Goal: Task Accomplishment & Management: Manage account settings

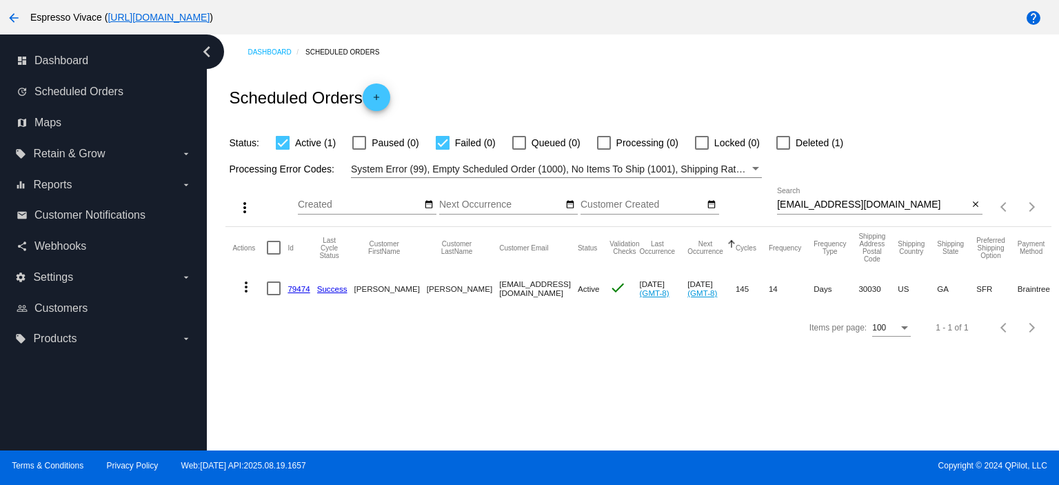
drag, startPoint x: 893, startPoint y: 205, endPoint x: 518, endPoint y: 156, distance: 378.7
click at [456, 158] on app-dashboard-scheduled-orders "Scheduled Orders add Status: Active (1) Paused (0) Failed (0) Queued (0) Proces…" at bounding box center [637, 208] width 825 height 277
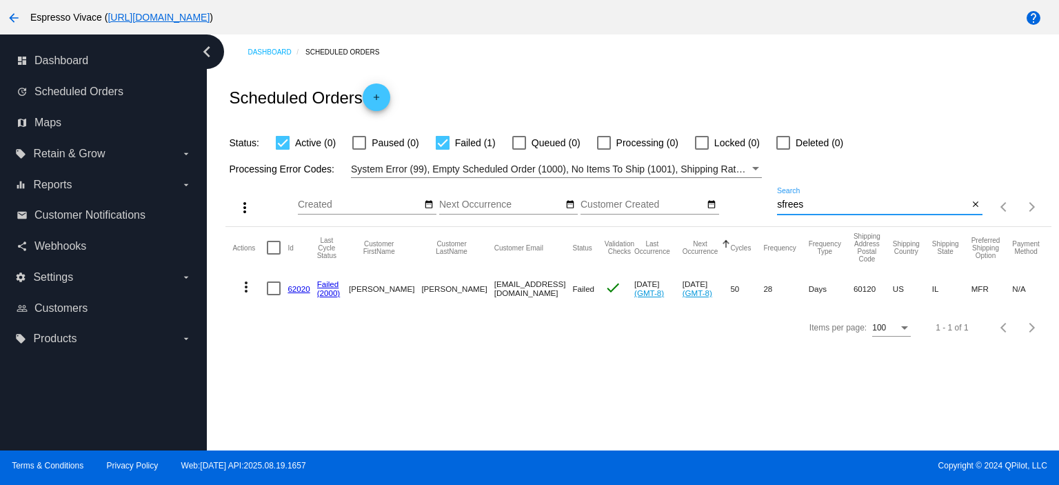
type input "sfrees"
click at [242, 287] on mat-icon "more_vert" at bounding box center [246, 286] width 17 height 17
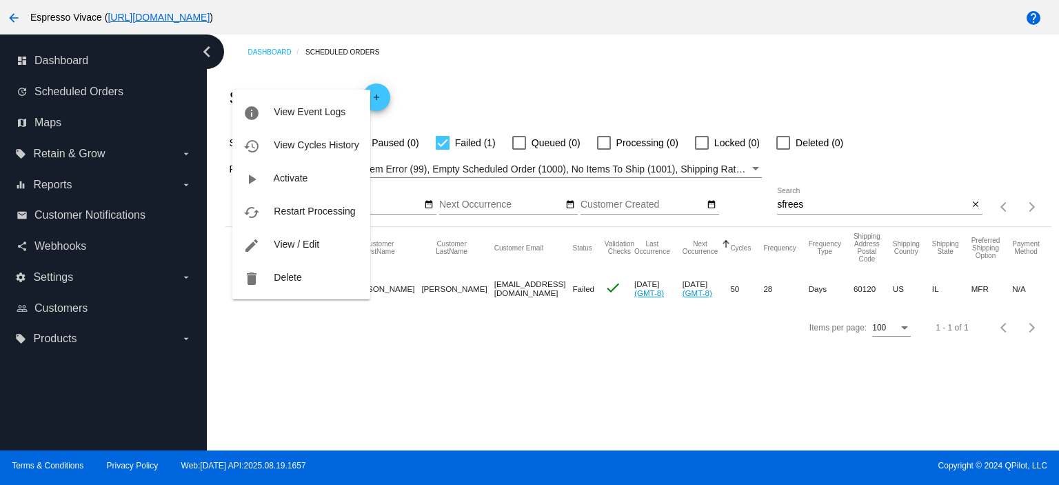
drag, startPoint x: 285, startPoint y: 244, endPoint x: 446, endPoint y: 380, distance: 210.8
click at [287, 243] on span "View / Edit" at bounding box center [296, 243] width 45 height 11
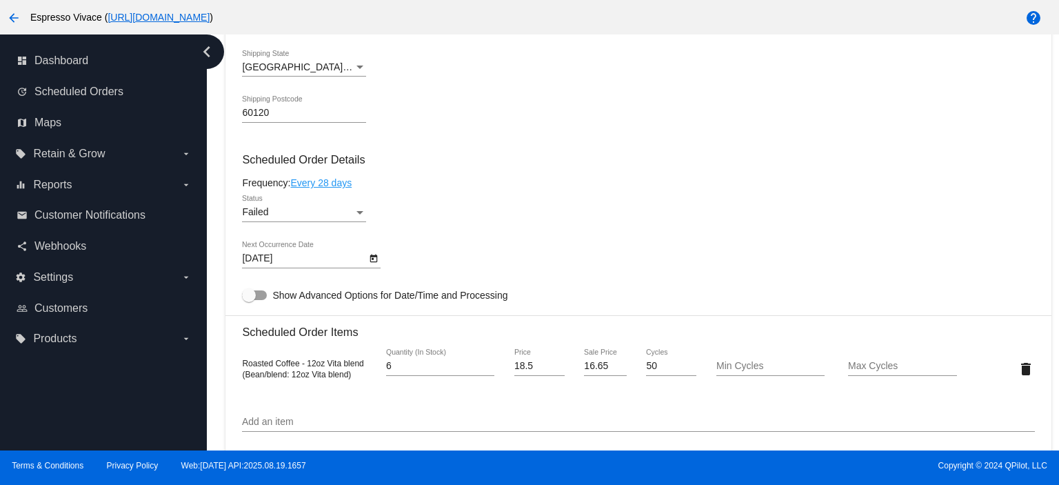
scroll to position [758, 0]
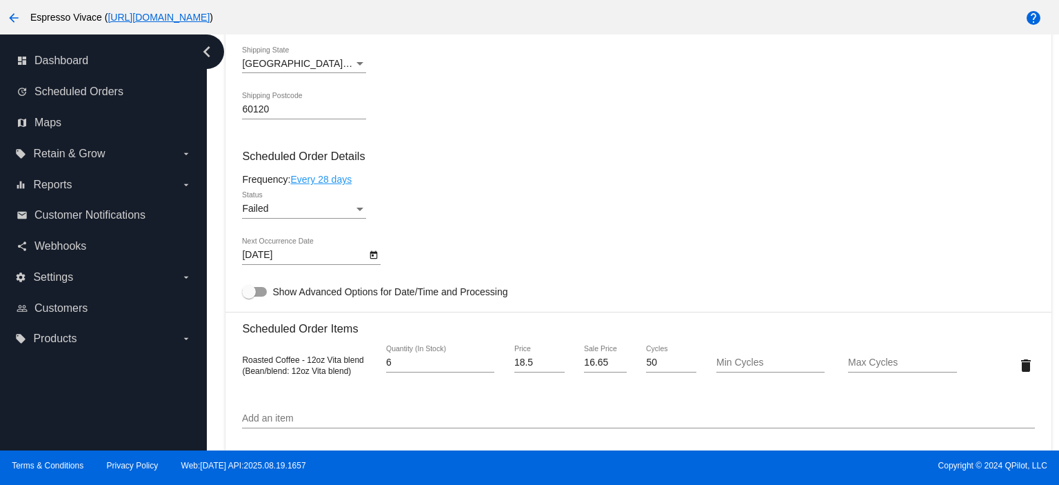
click at [312, 179] on link "Every 28 days" at bounding box center [320, 179] width 61 height 11
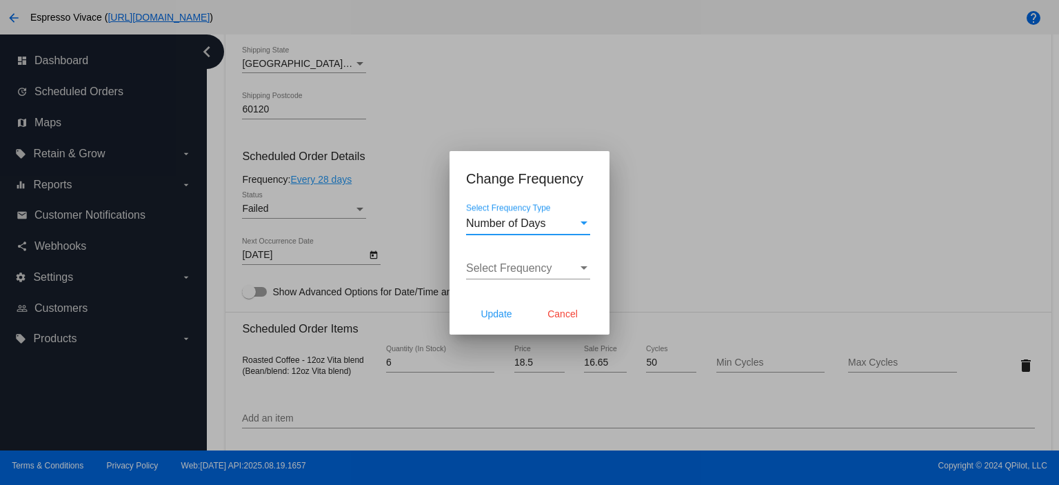
click at [586, 221] on div "Select Frequency Type" at bounding box center [583, 222] width 7 height 3
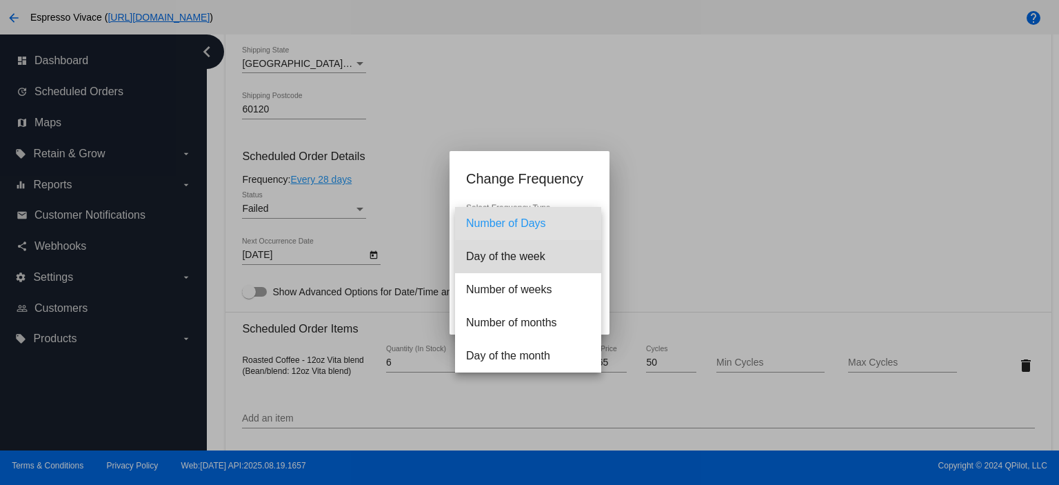
click at [532, 258] on span "Day of the week" at bounding box center [528, 256] width 124 height 33
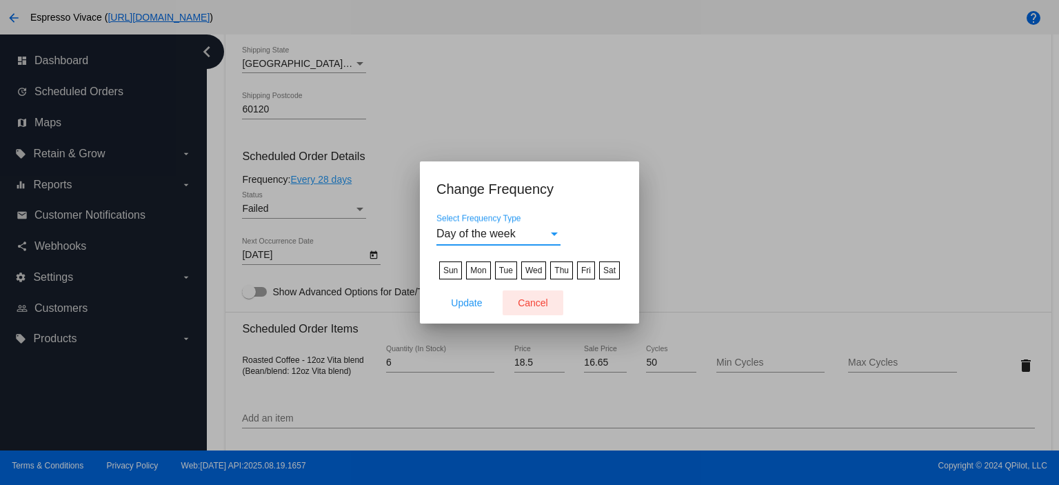
click at [538, 302] on span "Cancel" at bounding box center [533, 302] width 30 height 11
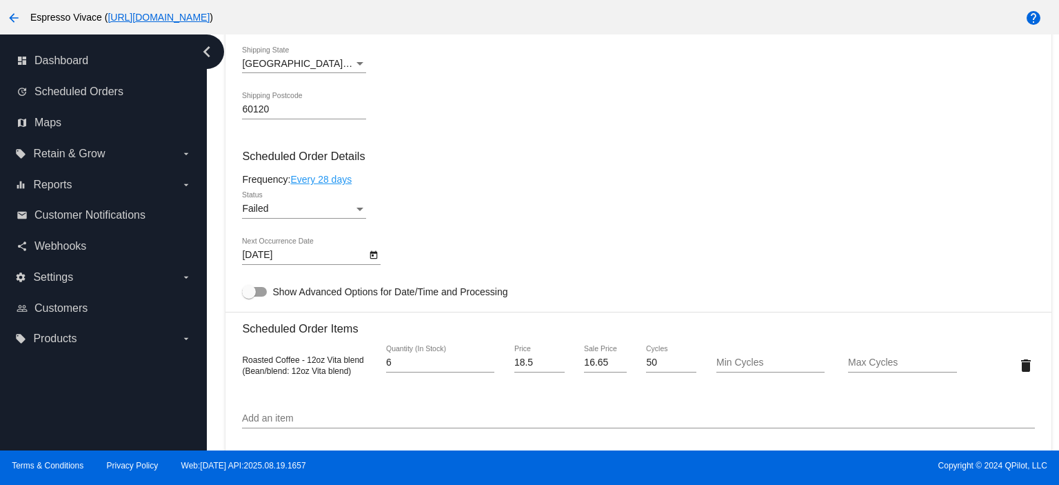
click at [334, 179] on link "Every 28 days" at bounding box center [320, 179] width 61 height 11
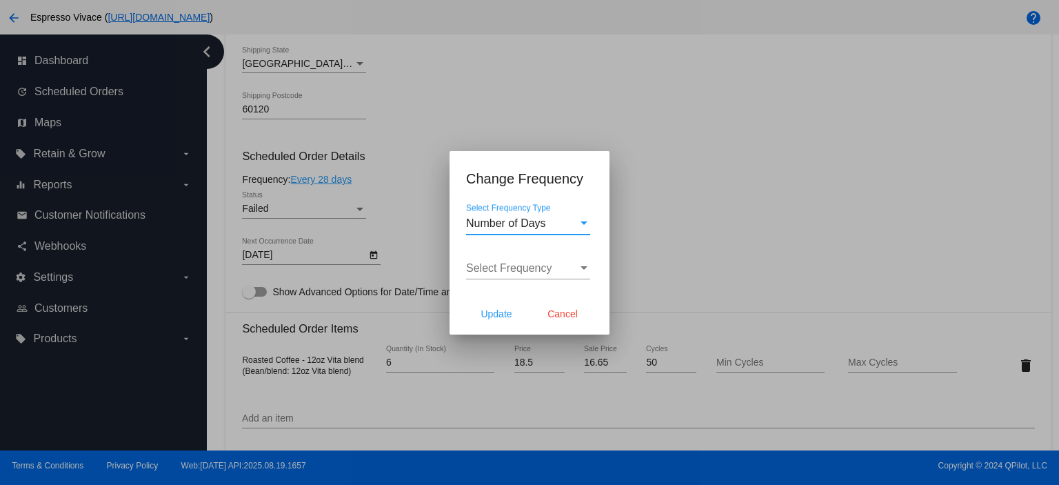
click at [582, 226] on div "Select Frequency Type" at bounding box center [584, 223] width 12 height 12
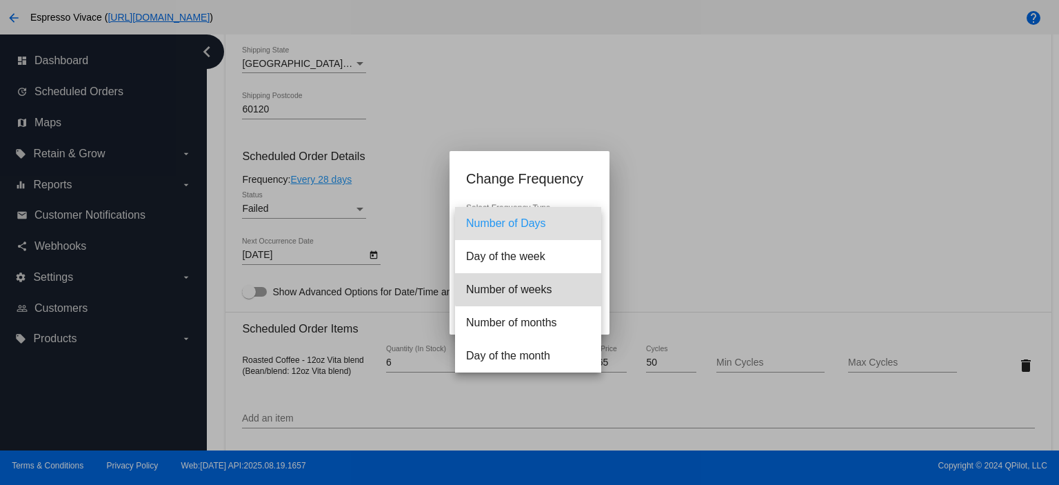
click at [540, 289] on span "Number of weeks" at bounding box center [528, 289] width 124 height 33
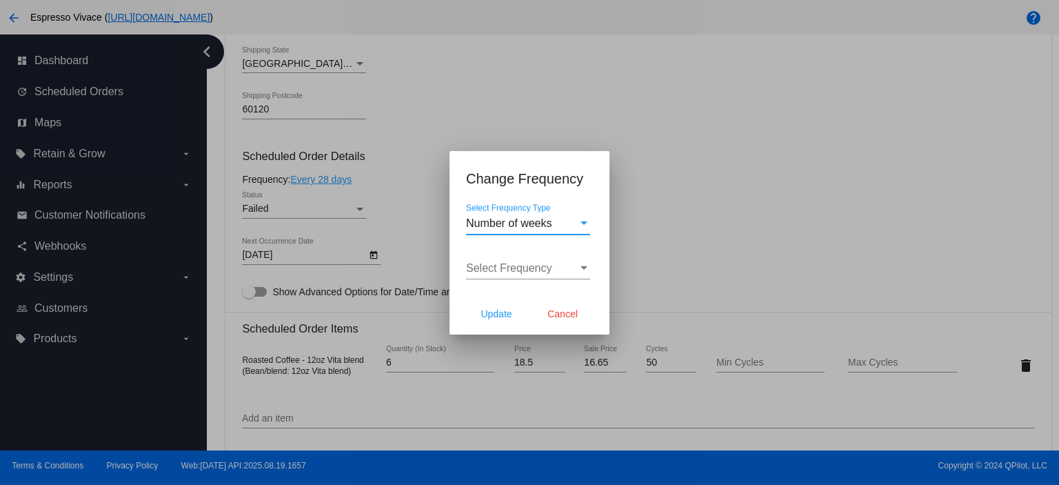
click at [580, 267] on div "Select Frequency" at bounding box center [583, 267] width 7 height 3
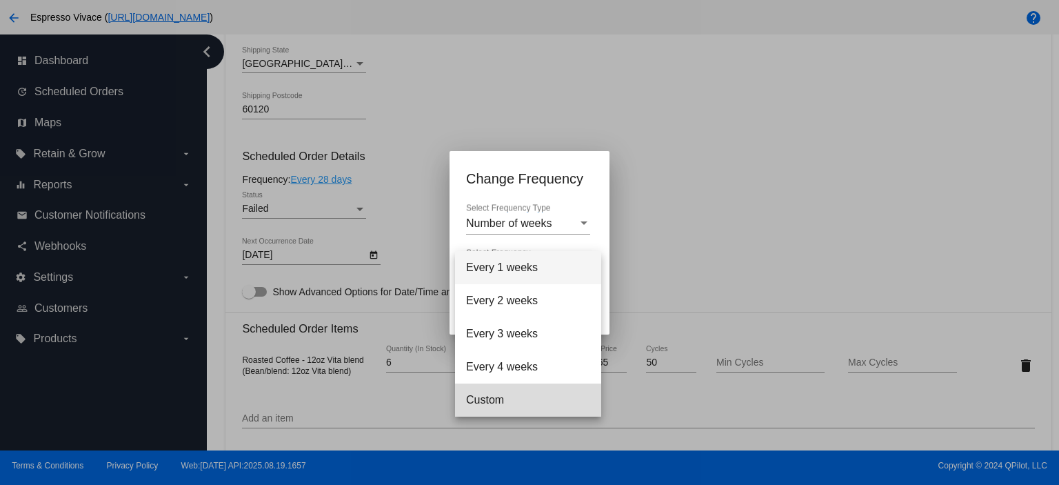
click at [495, 401] on span "Custom" at bounding box center [528, 399] width 124 height 33
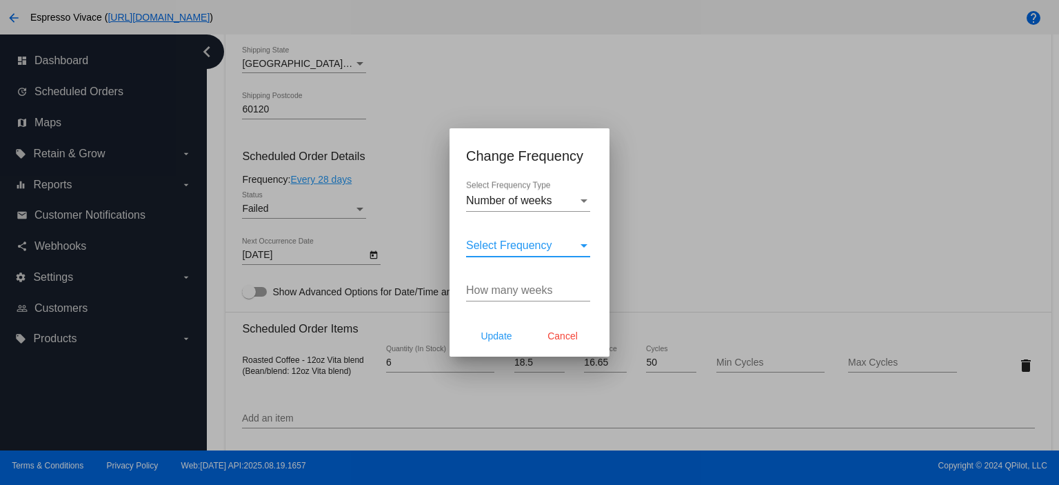
click at [542, 246] on span "Select Frequency" at bounding box center [509, 245] width 86 height 12
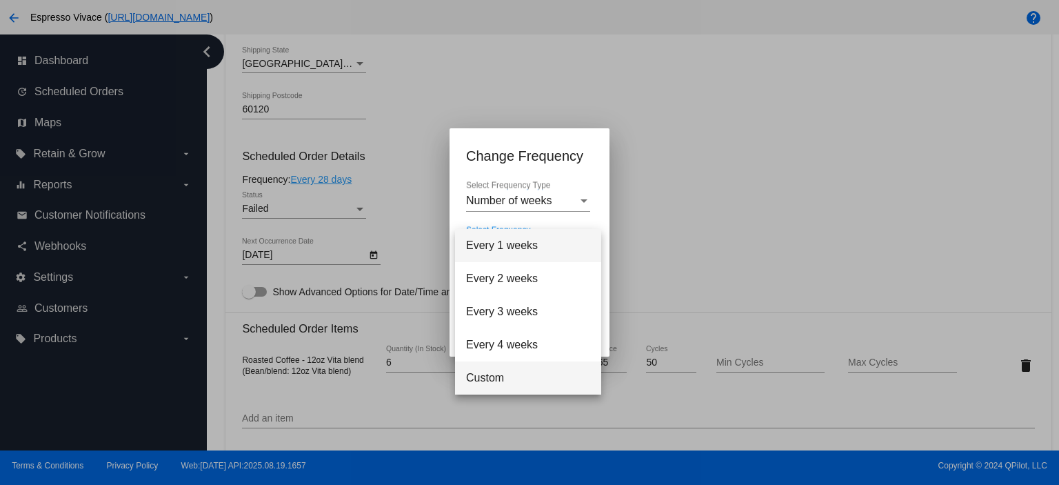
click at [495, 376] on span "Custom" at bounding box center [528, 377] width 124 height 33
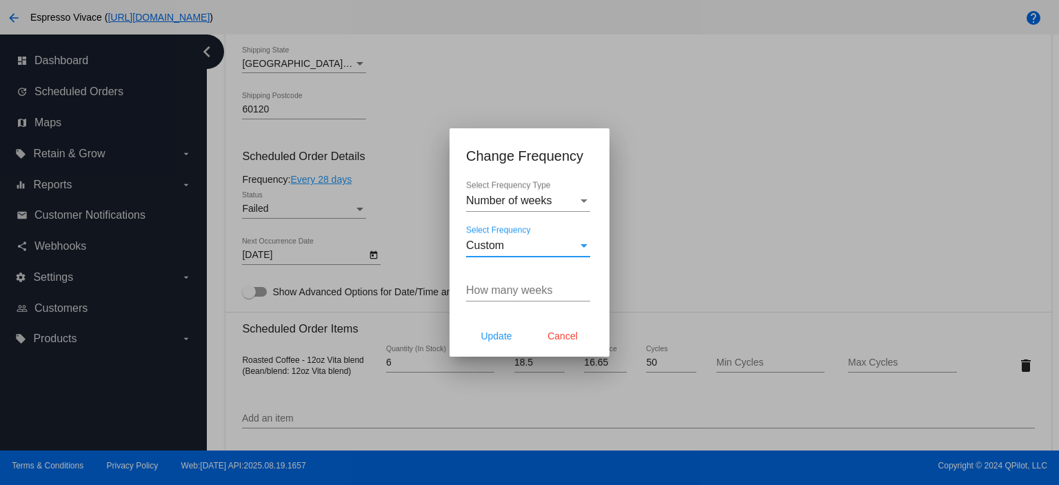
click at [505, 295] on input "How many weeks" at bounding box center [528, 290] width 124 height 12
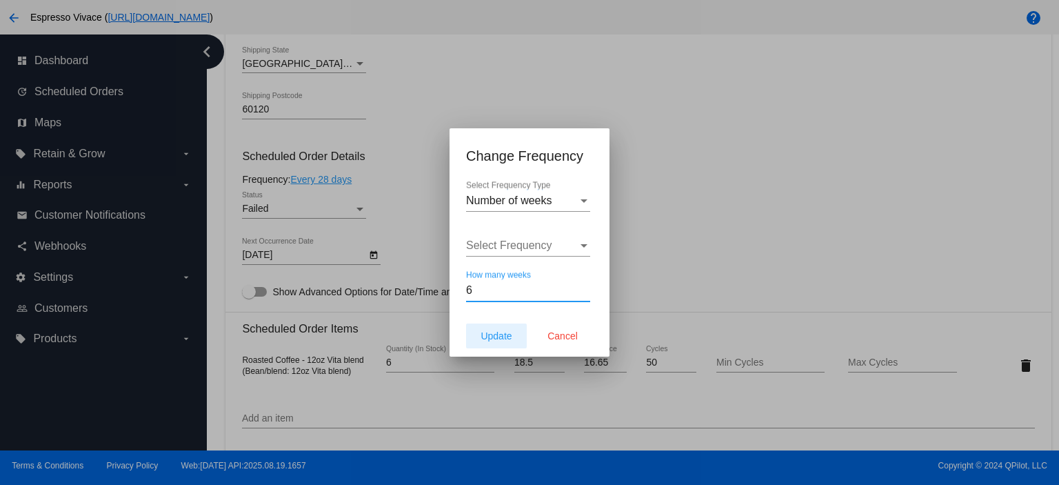
type input "6"
click at [491, 332] on span "Update" at bounding box center [495, 335] width 31 height 11
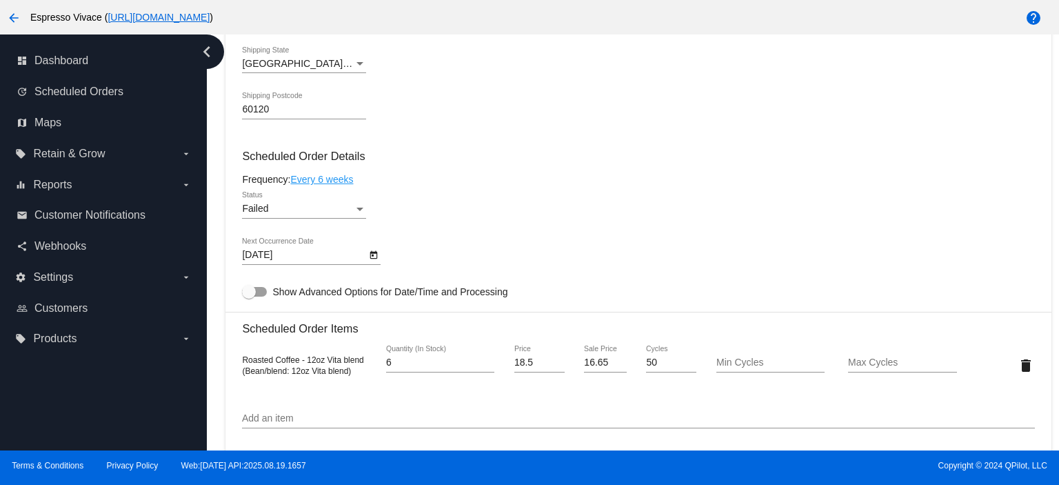
click at [376, 254] on icon "Open calendar" at bounding box center [374, 255] width 8 height 8
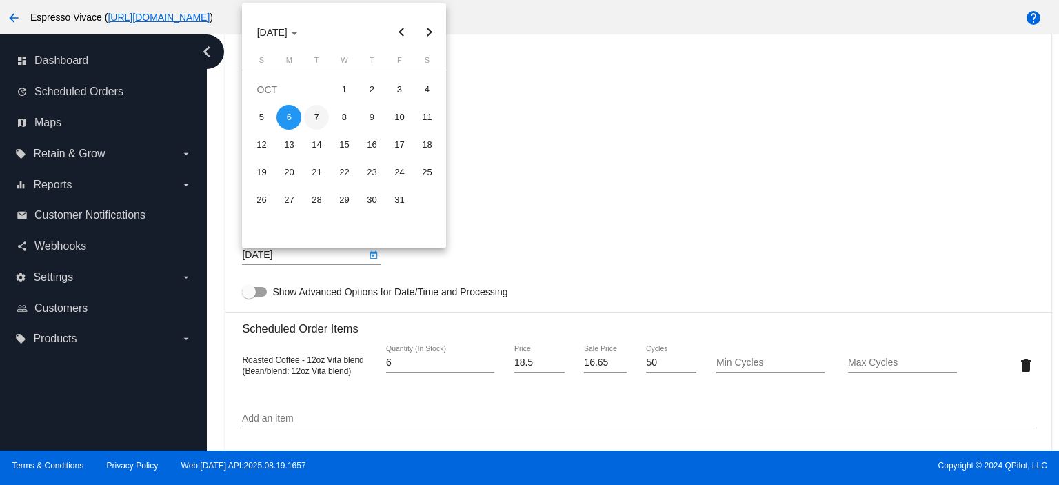
click at [320, 119] on div "7" at bounding box center [316, 117] width 25 height 25
type input "[DATE]"
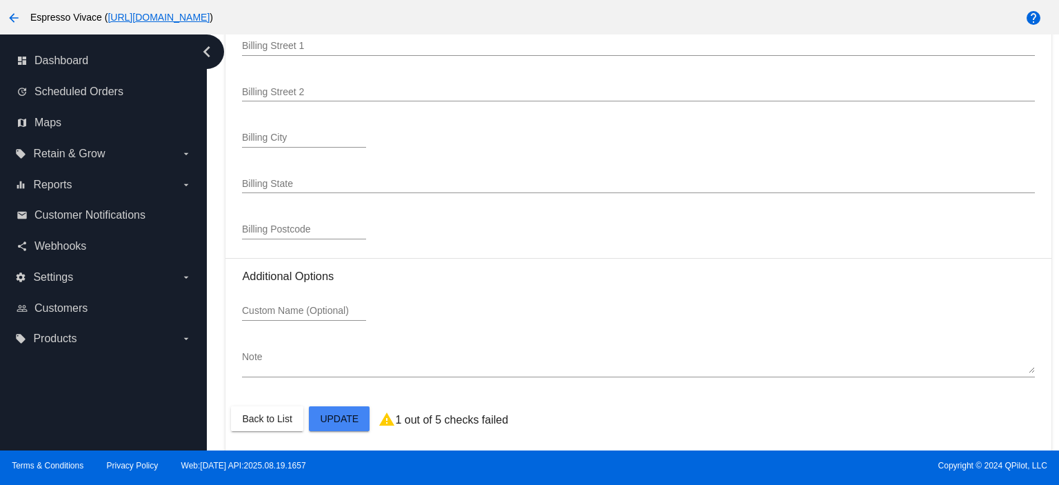
scroll to position [1885, 0]
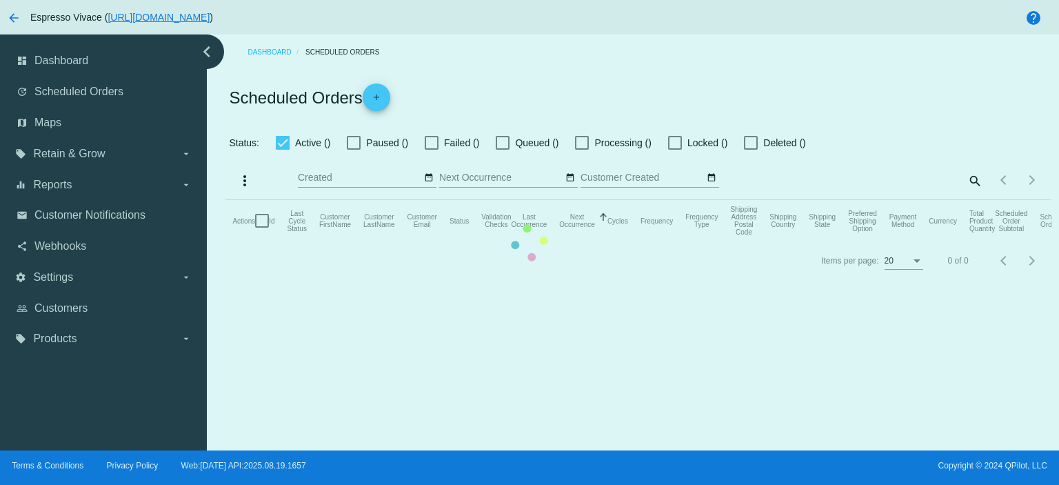
checkbox input "true"
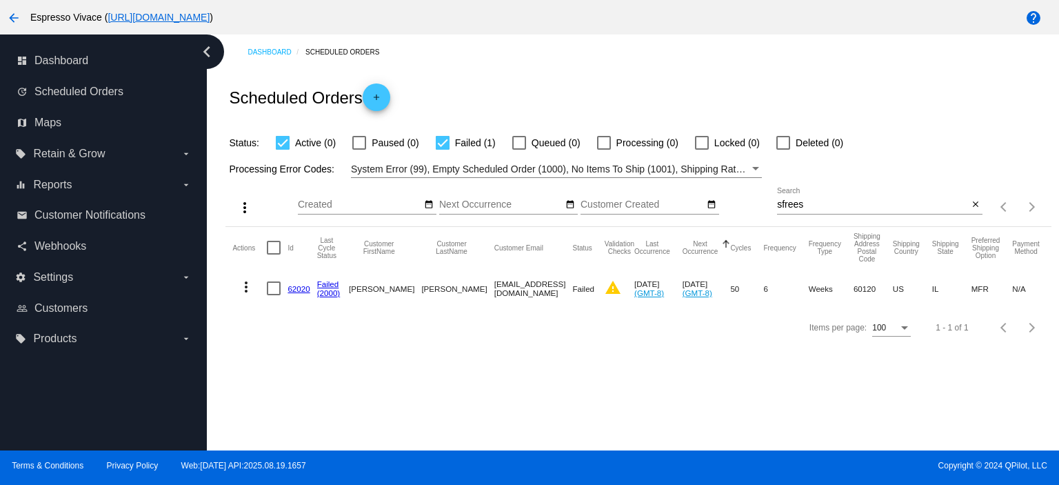
click at [242, 283] on mat-icon "more_vert" at bounding box center [246, 286] width 17 height 17
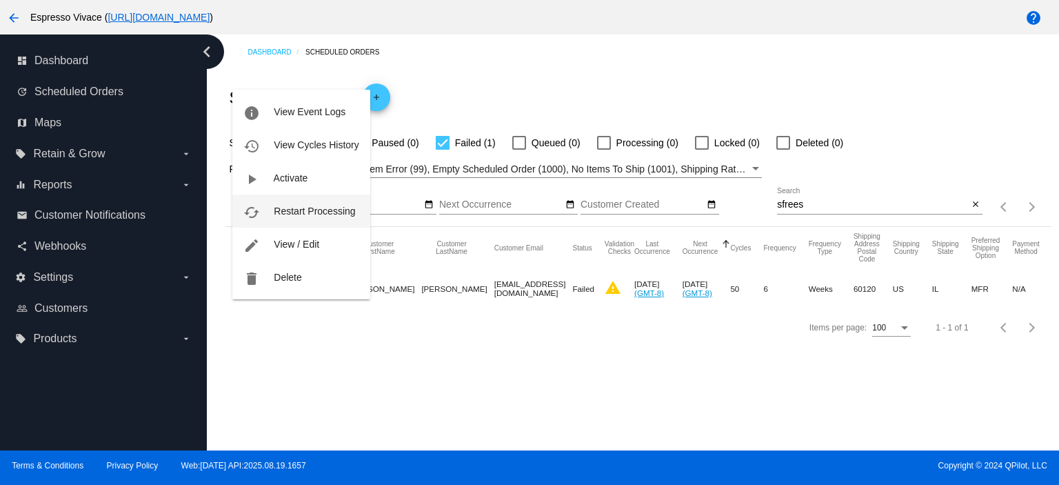
drag, startPoint x: 304, startPoint y: 208, endPoint x: 411, endPoint y: 254, distance: 116.4
click at [306, 208] on span "Restart Processing" at bounding box center [314, 210] width 81 height 11
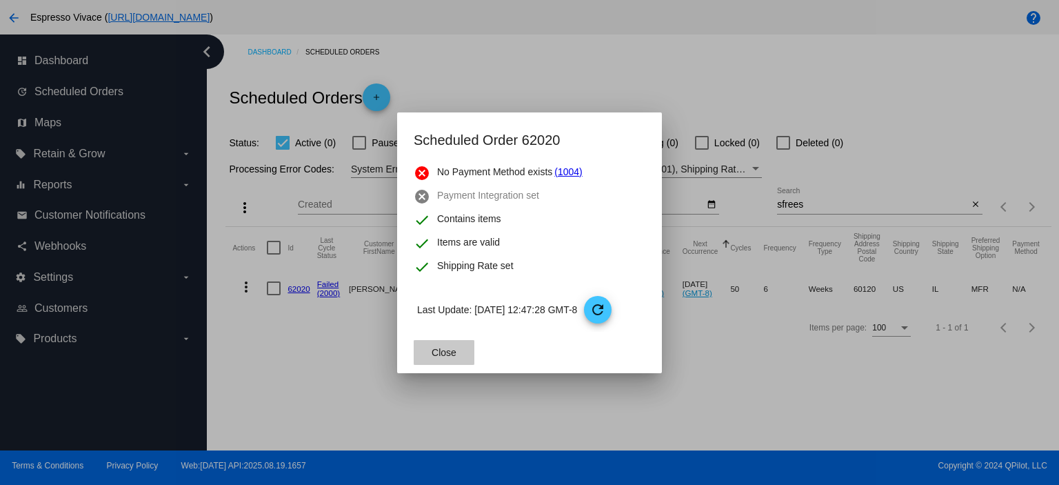
drag, startPoint x: 438, startPoint y: 351, endPoint x: 457, endPoint y: 367, distance: 24.0
click at [445, 356] on span "Close" at bounding box center [443, 352] width 25 height 11
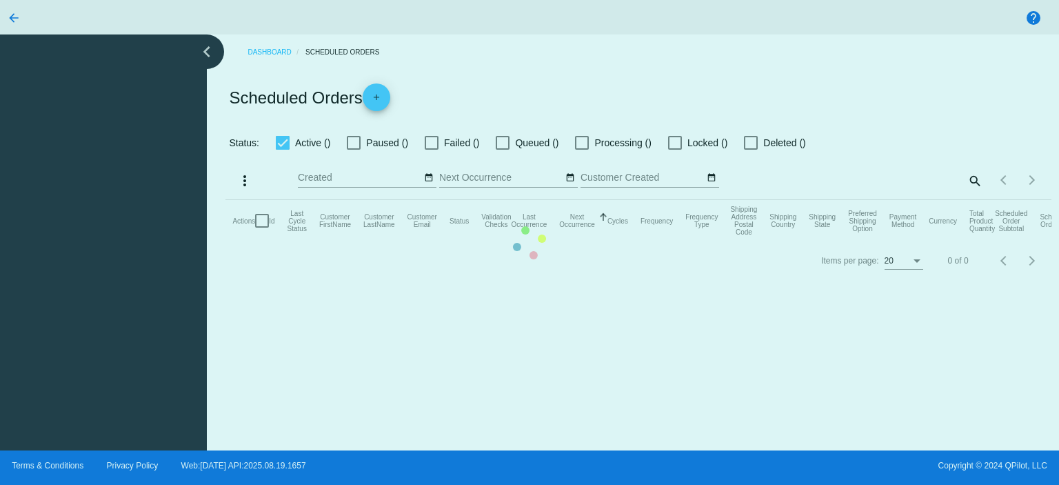
checkbox input "true"
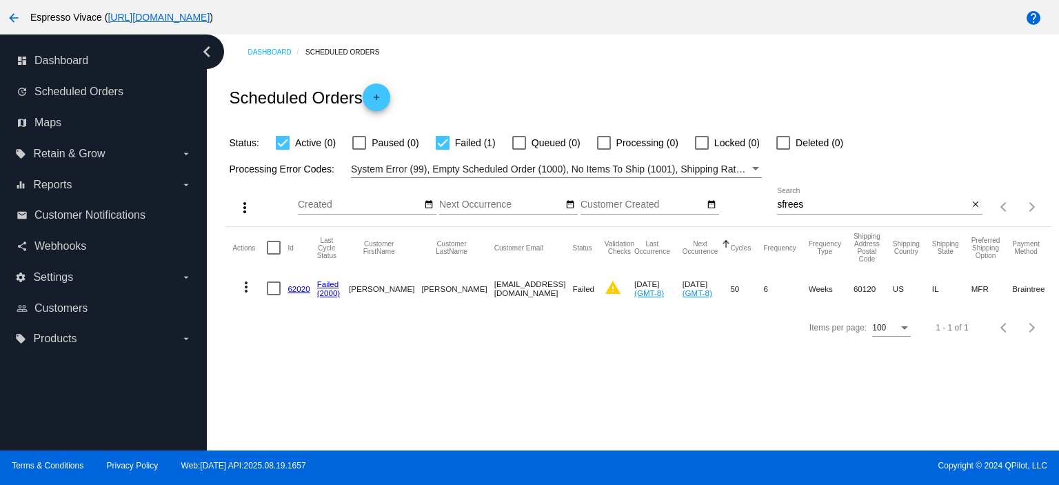
click at [241, 289] on mat-icon "more_vert" at bounding box center [246, 286] width 17 height 17
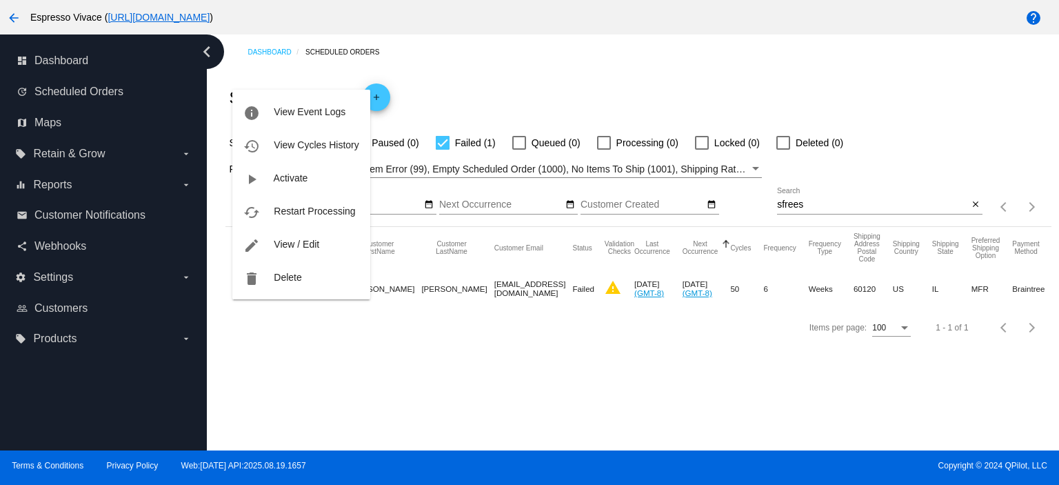
drag, startPoint x: 292, startPoint y: 245, endPoint x: 481, endPoint y: 480, distance: 302.0
click at [294, 244] on span "View / Edit" at bounding box center [296, 243] width 45 height 11
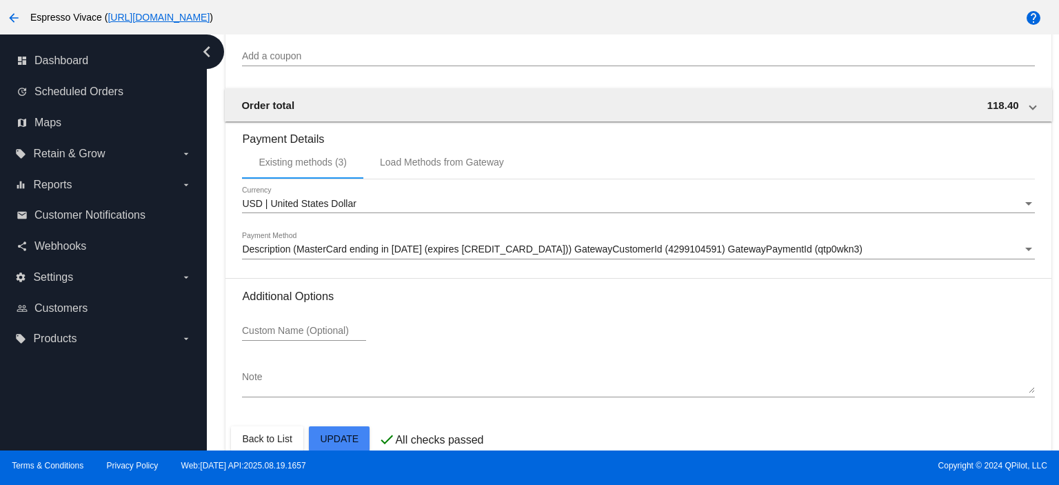
scroll to position [1309, 0]
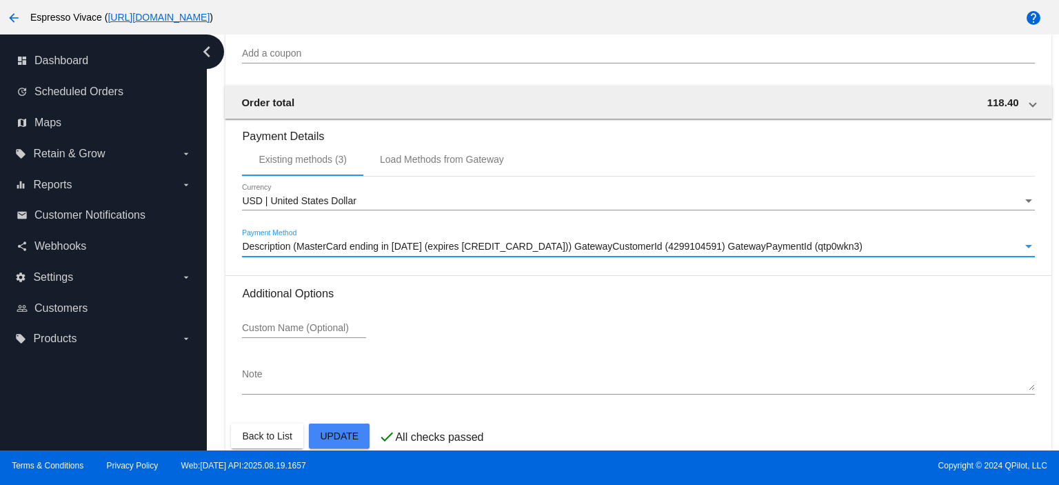
click at [801, 247] on div "Description (MasterCard ending in 1820 (expires 04/29)) GatewayCustomerId (4299…" at bounding box center [631, 246] width 779 height 11
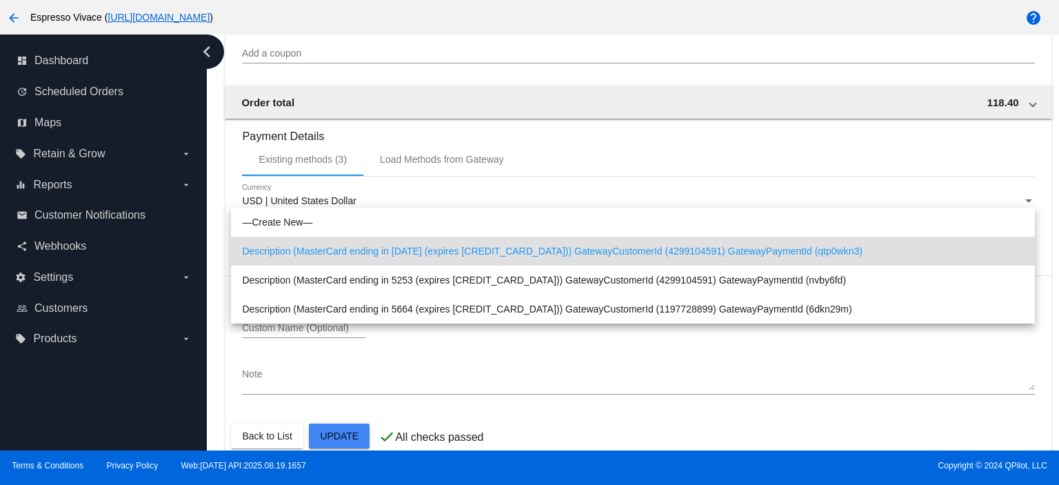
click at [733, 247] on span "Description (MasterCard ending in 1820 (expires 04/29)) GatewayCustomerId (4299…" at bounding box center [633, 250] width 782 height 29
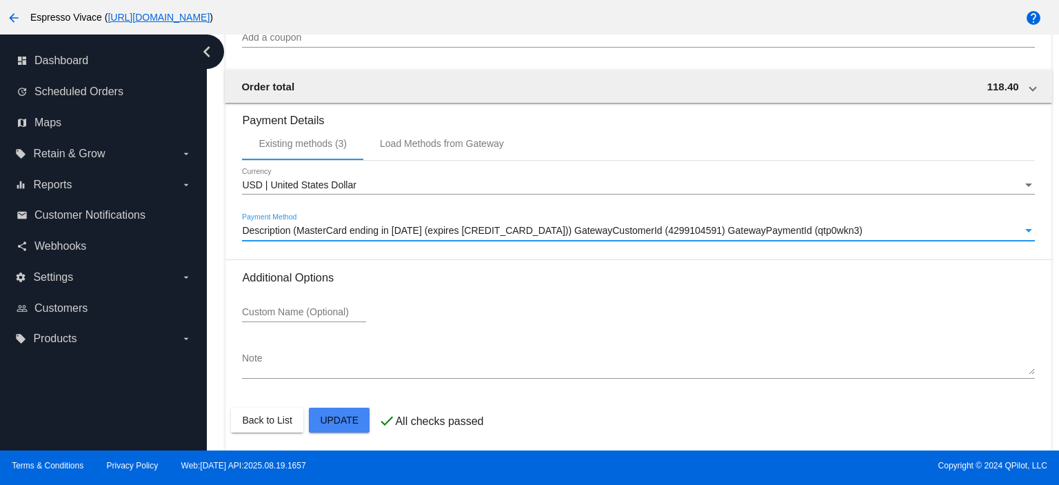
scroll to position [1333, 0]
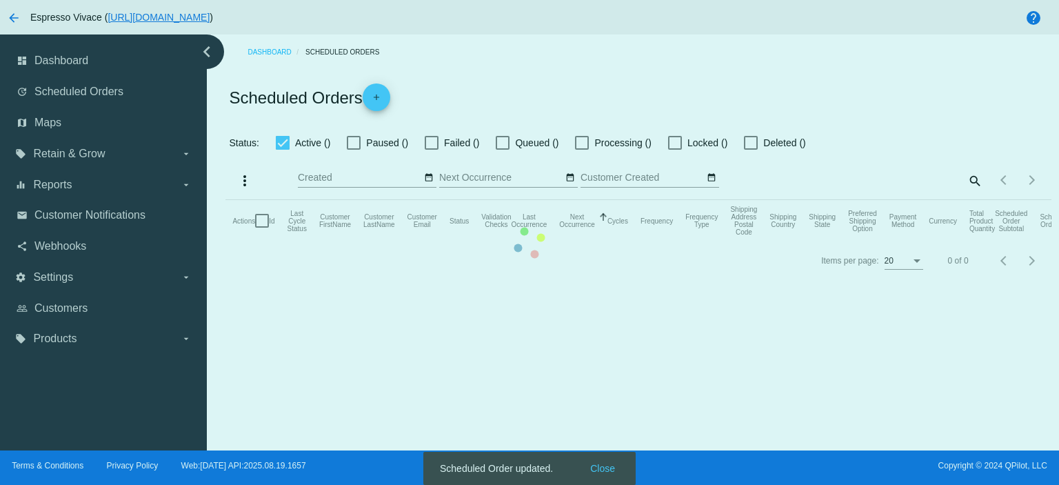
checkbox input "true"
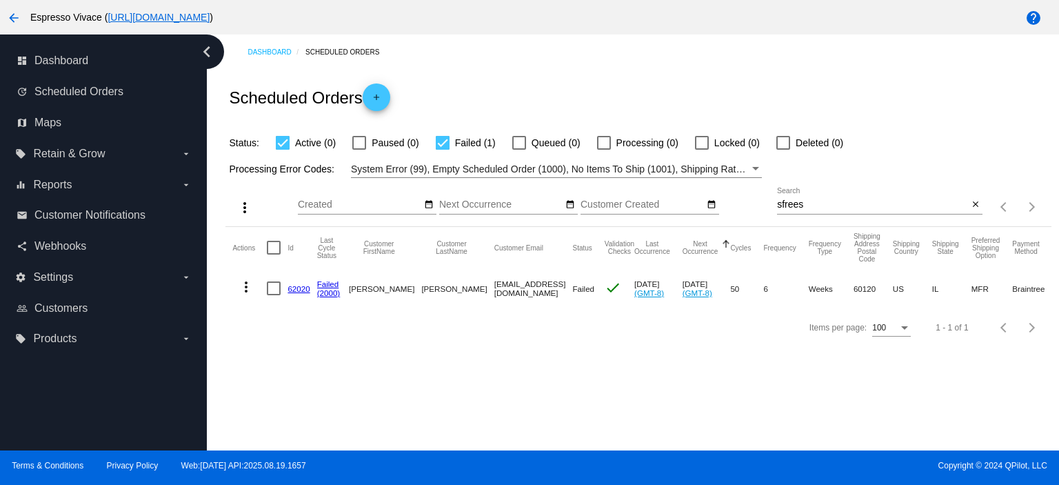
click at [248, 285] on mat-icon "more_vert" at bounding box center [246, 286] width 17 height 17
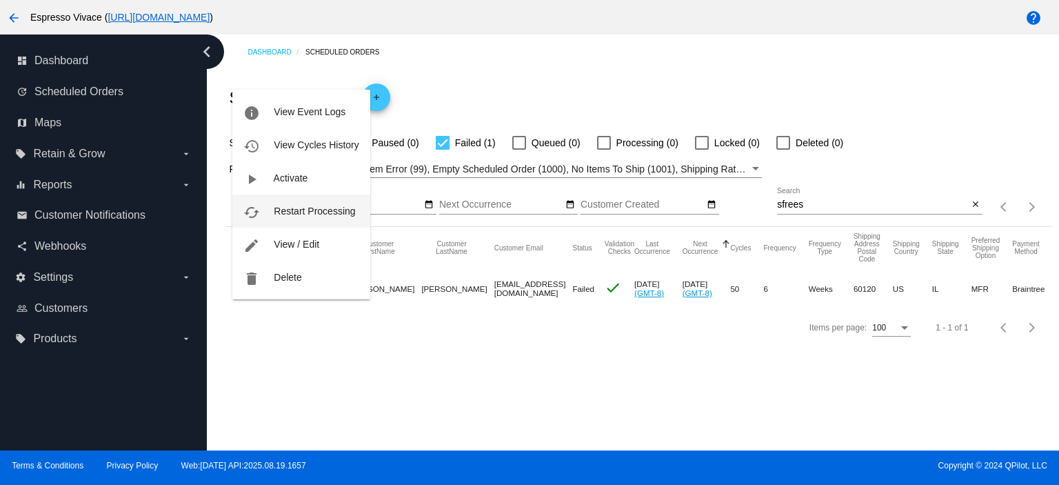
click at [277, 217] on button "cached Restart Processing" at bounding box center [300, 210] width 137 height 33
